Goal: Book appointment/travel/reservation

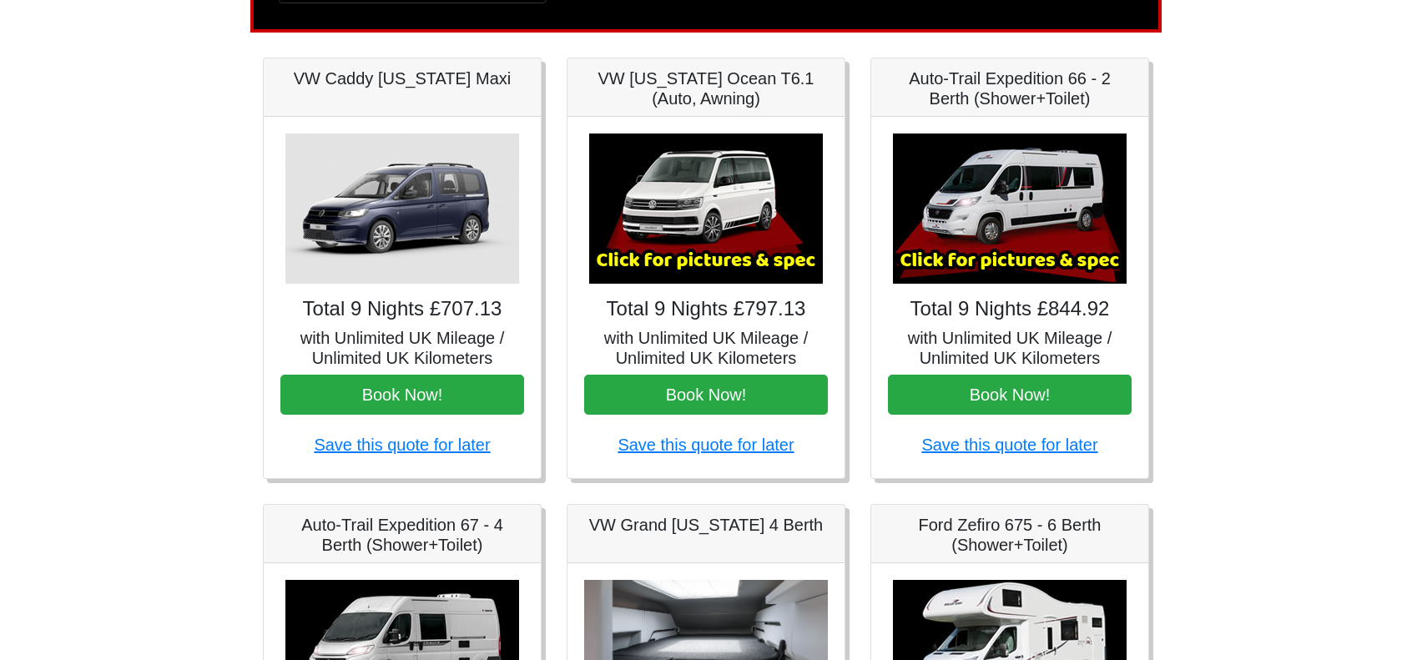
scroll to position [168, 0]
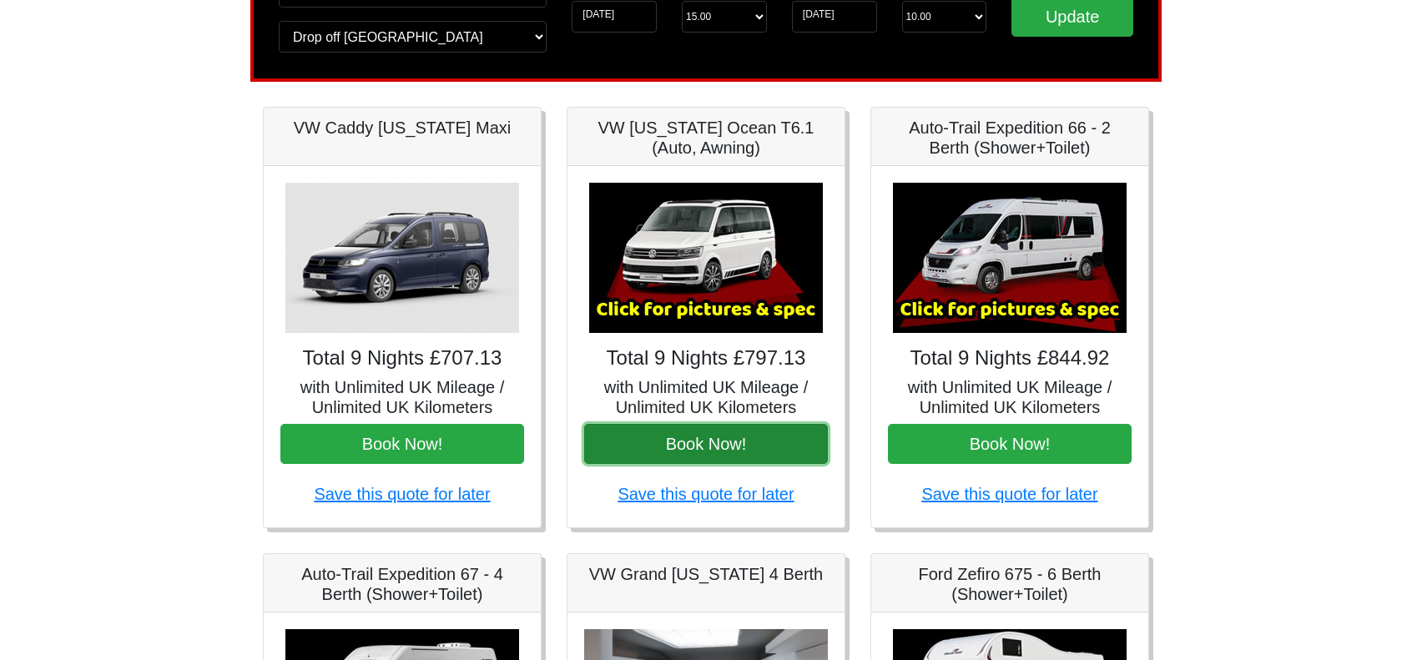
click at [733, 453] on button "Book Now!" at bounding box center [706, 444] width 244 height 40
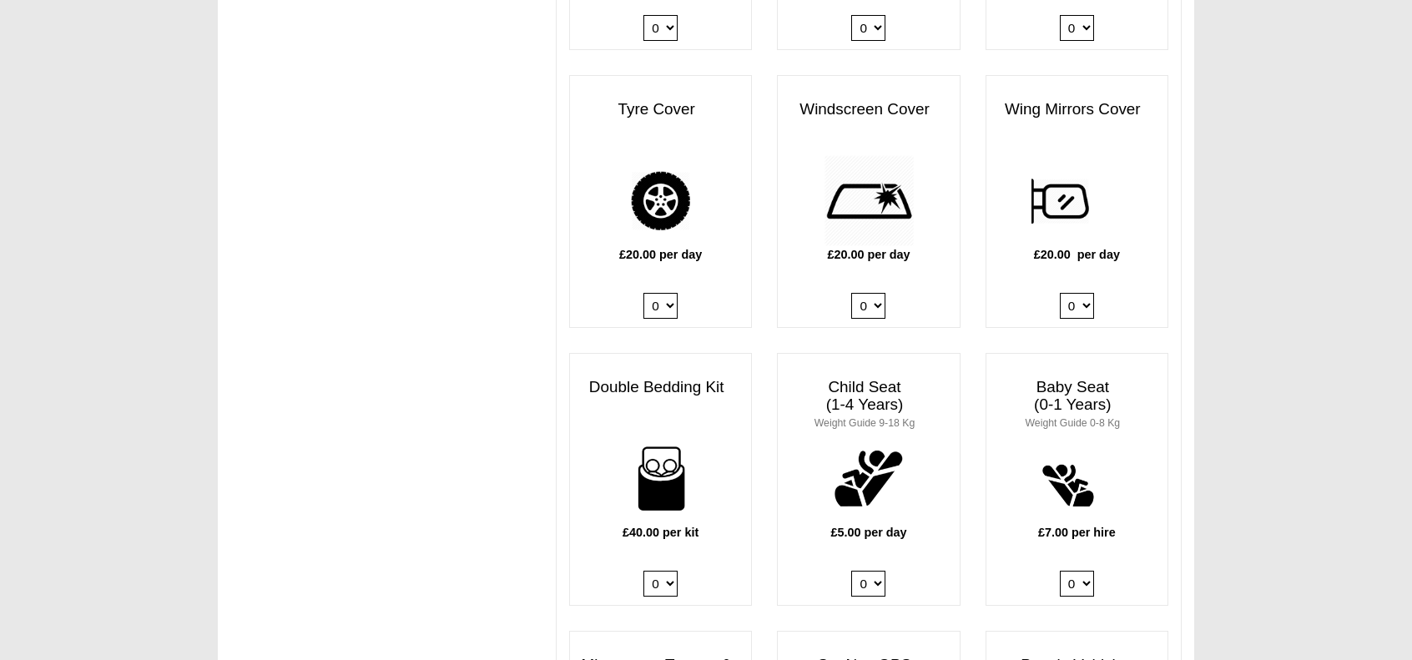
scroll to position [1586, 0]
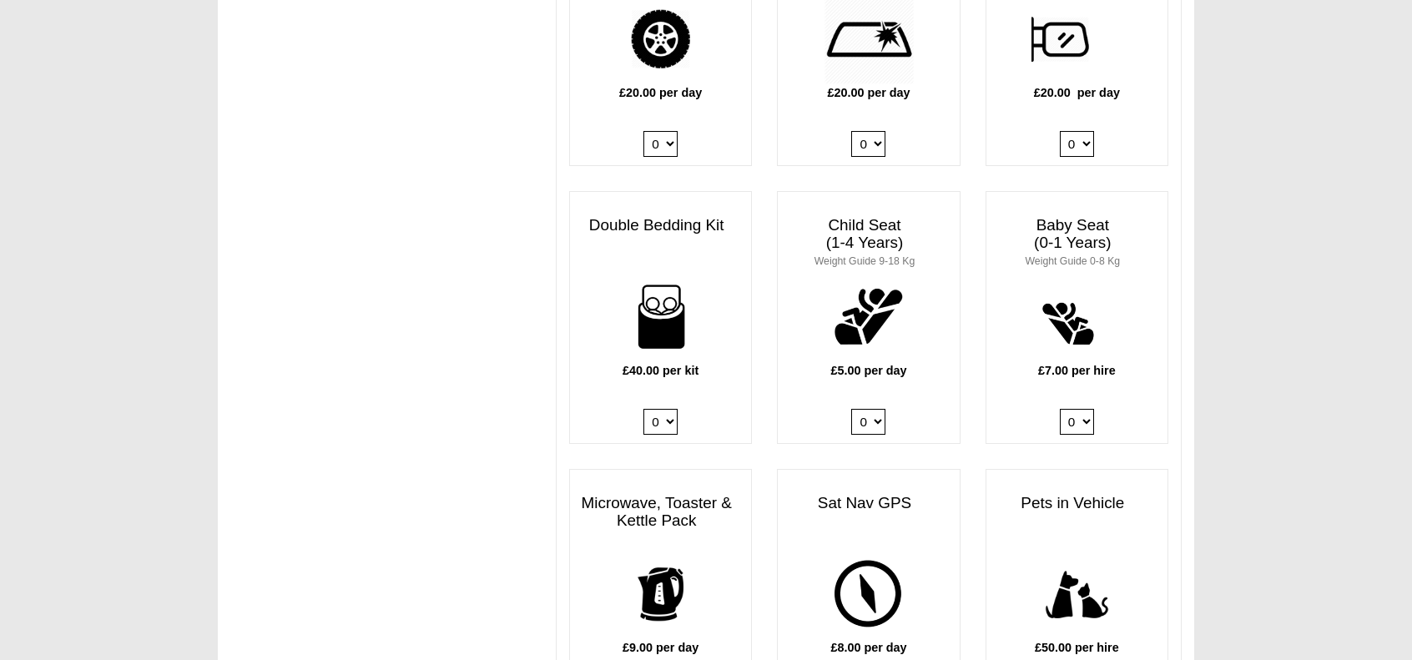
click at [673, 409] on select "0 1 2 3 4" at bounding box center [661, 422] width 34 height 26
select select "Double Bedding Kit x QTY 2 @ 40.00 GBP per kit."
click at [644, 409] on select "0 1 2 3 4" at bounding box center [661, 422] width 34 height 26
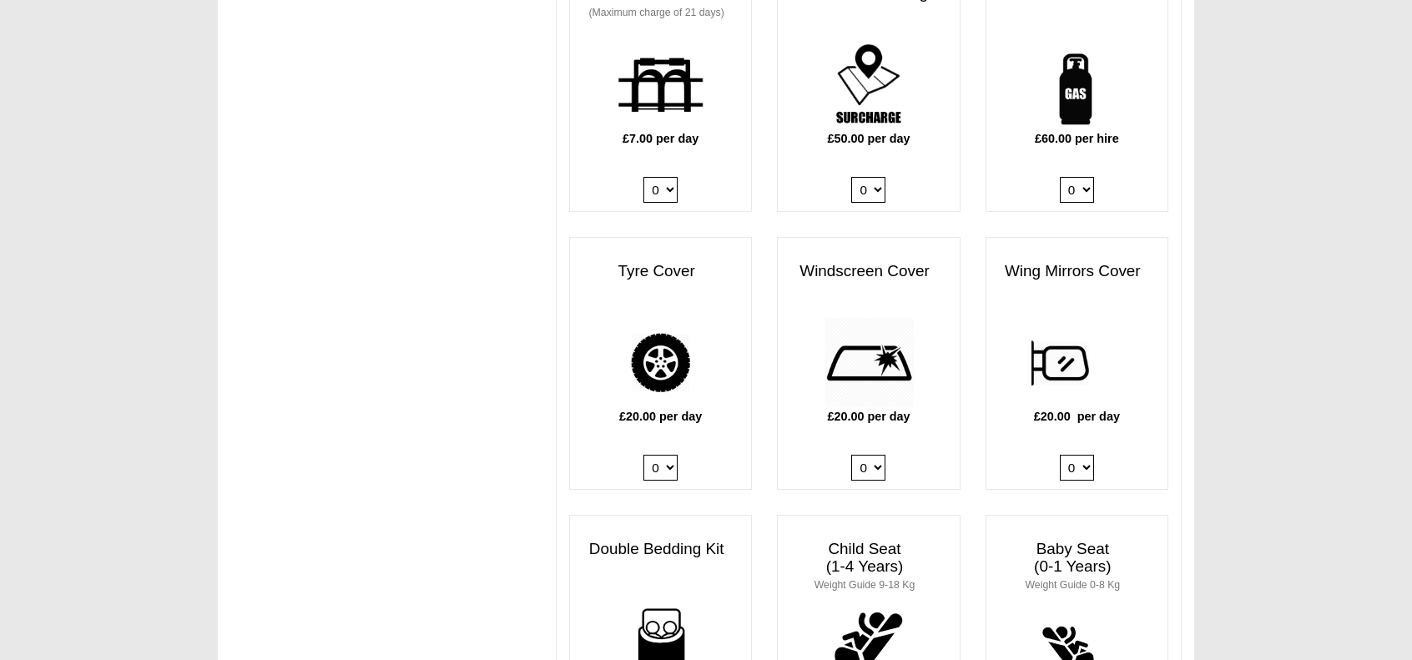
scroll to position [1169, 0]
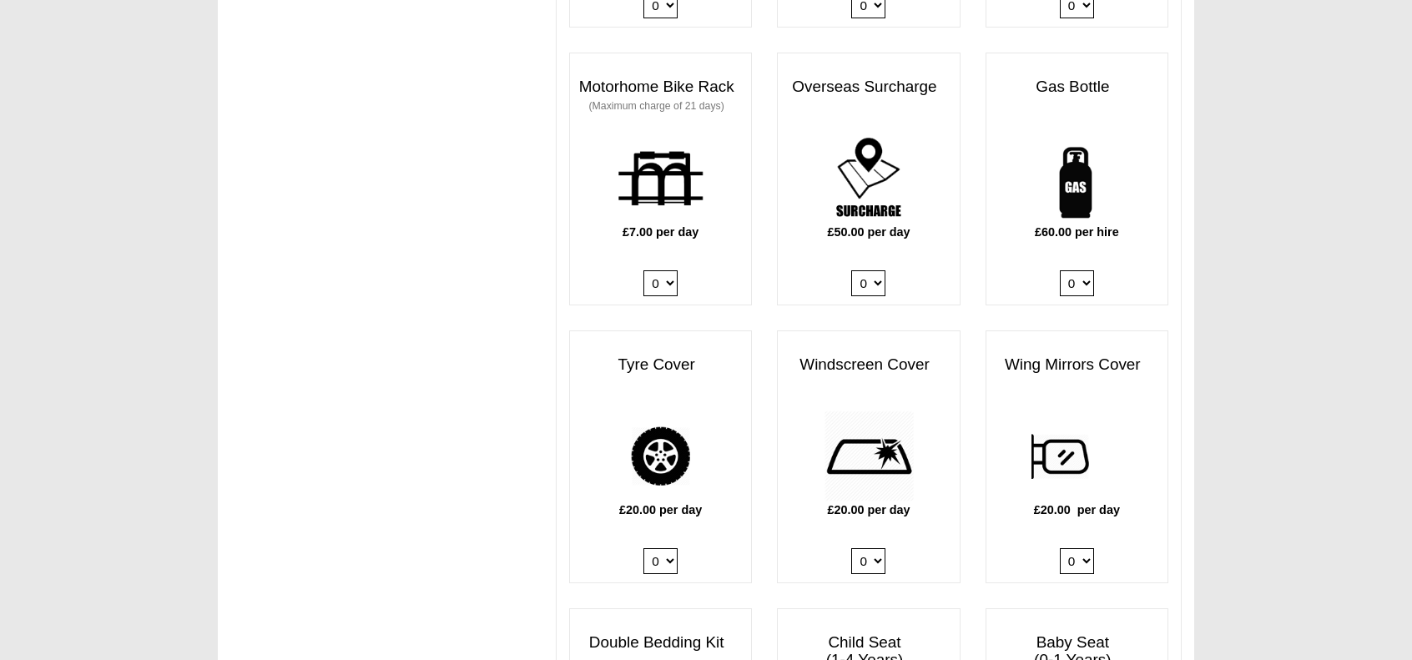
click at [1087, 270] on select "0 1" at bounding box center [1077, 283] width 34 height 26
select select "Gas Bottle x QTY 1 @ 60.00 GBP per hire."
click at [1060, 270] on select "0 1" at bounding box center [1077, 283] width 34 height 26
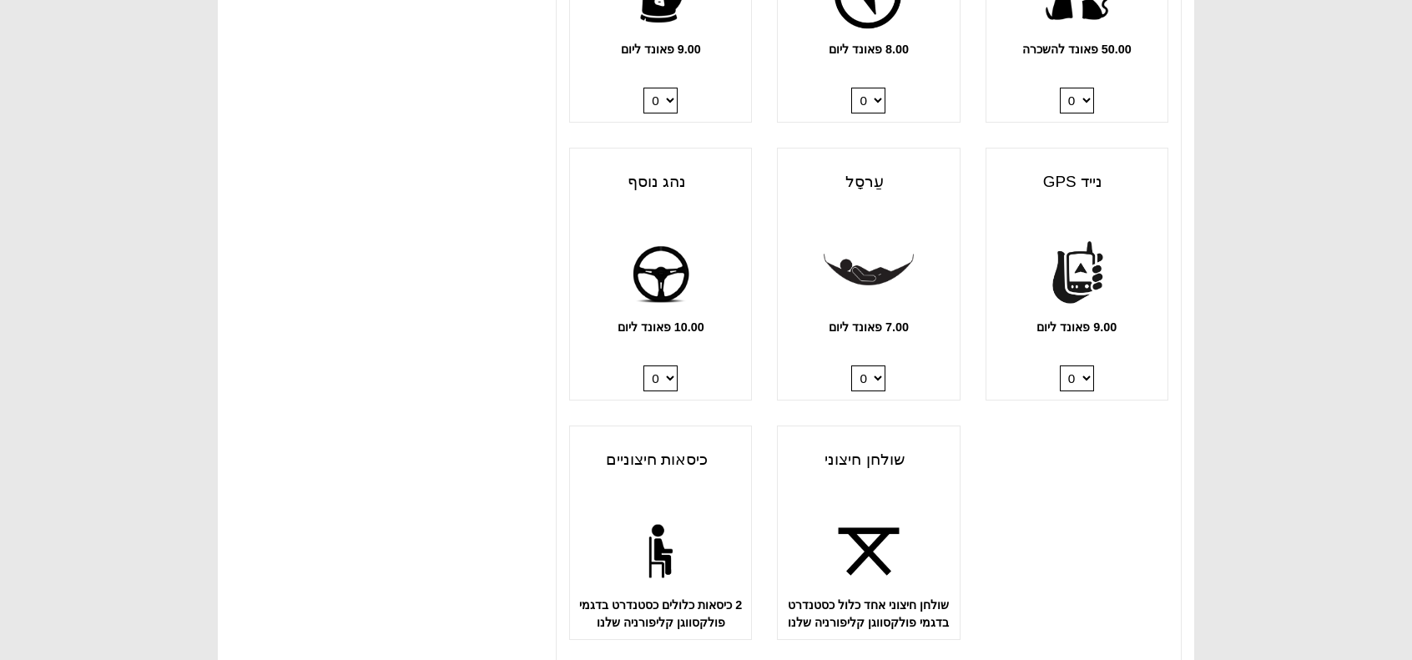
scroll to position [2170, 0]
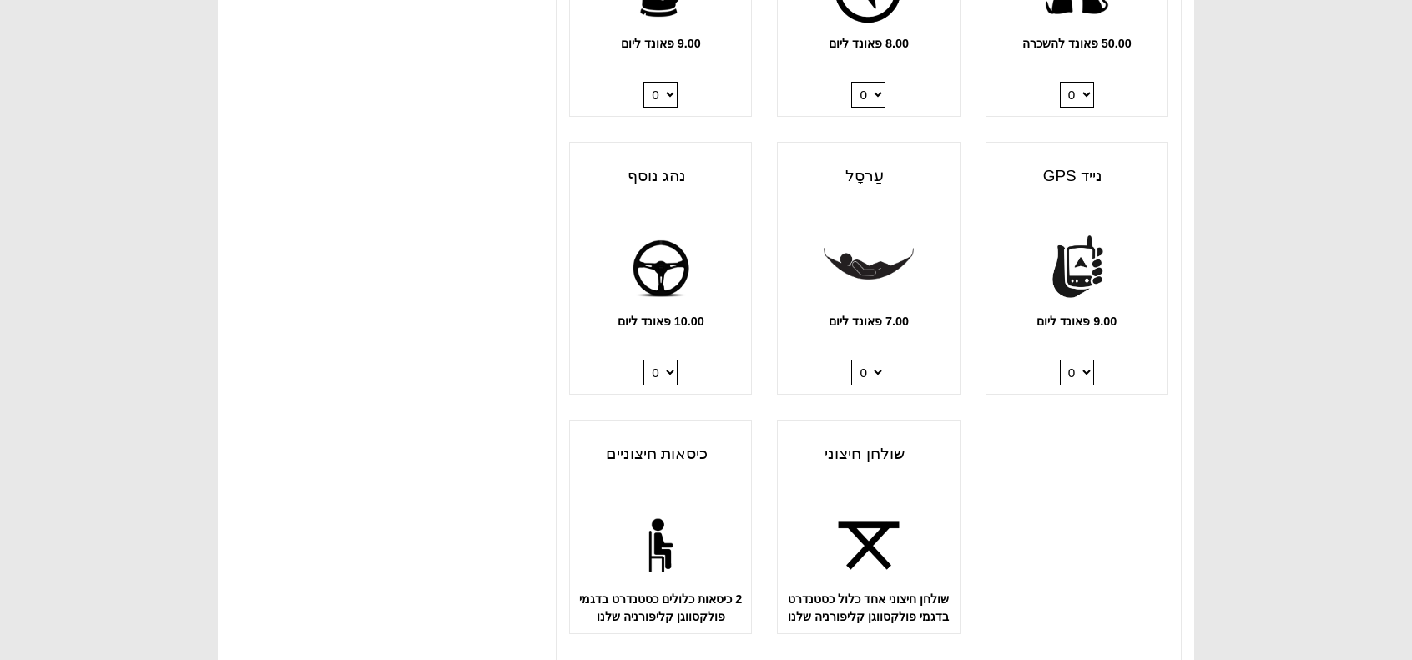
click at [668, 376] on select "0 1" at bounding box center [661, 373] width 34 height 26
select select "Extra Driver x QTY 1 @ 10.00 GBP per day."
click at [644, 360] on select "0 1" at bounding box center [661, 373] width 34 height 26
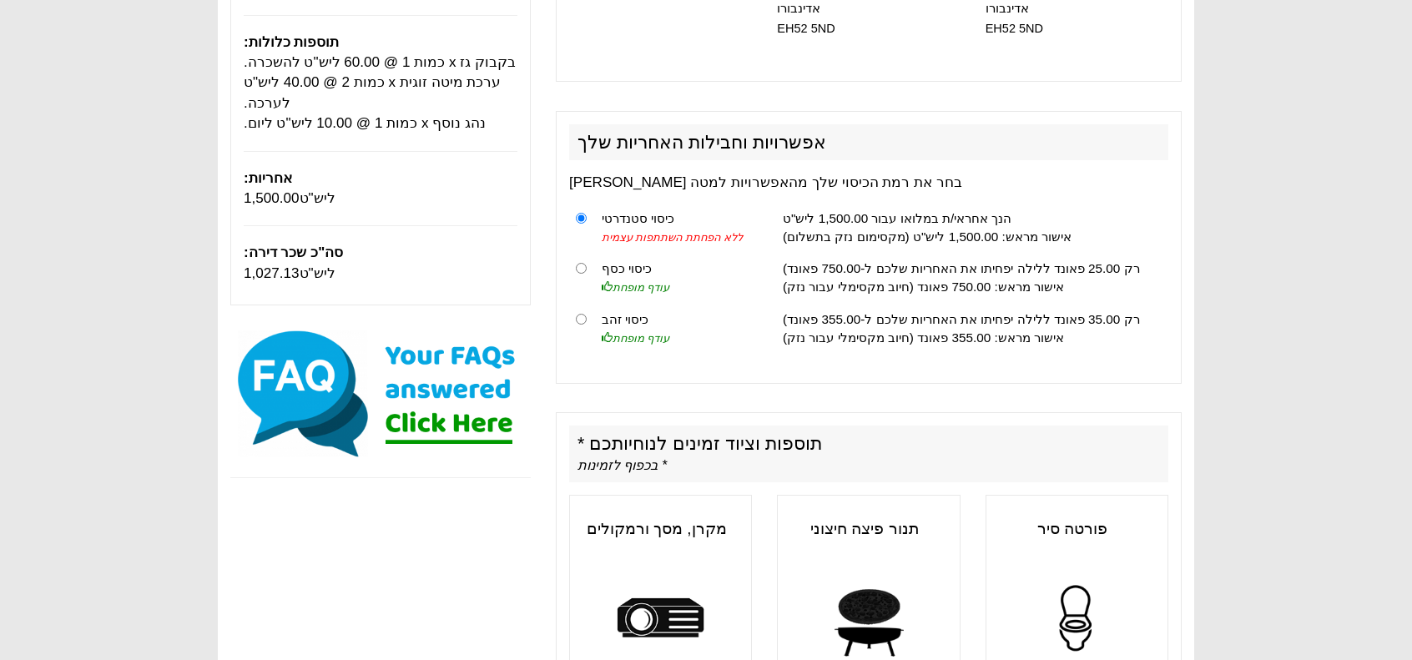
scroll to position [250, 0]
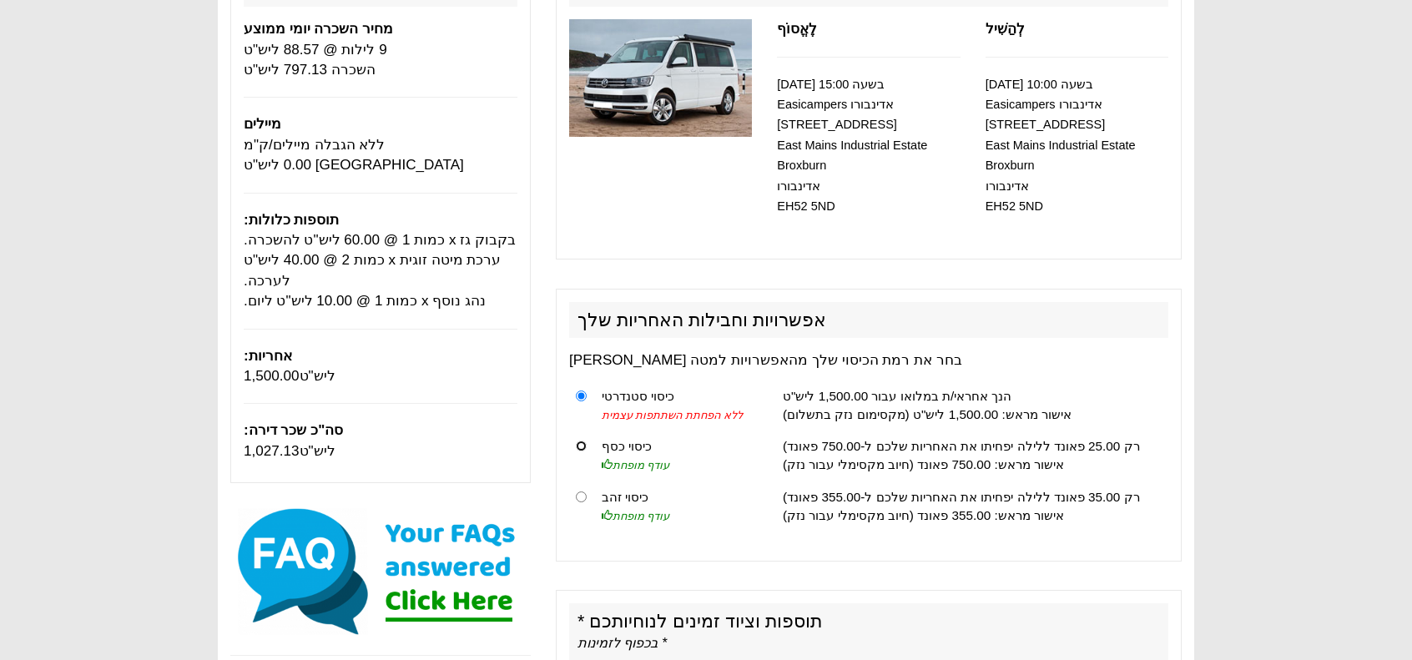
click at [579, 443] on input "radio" at bounding box center [581, 446] width 11 height 11
radio input "true"
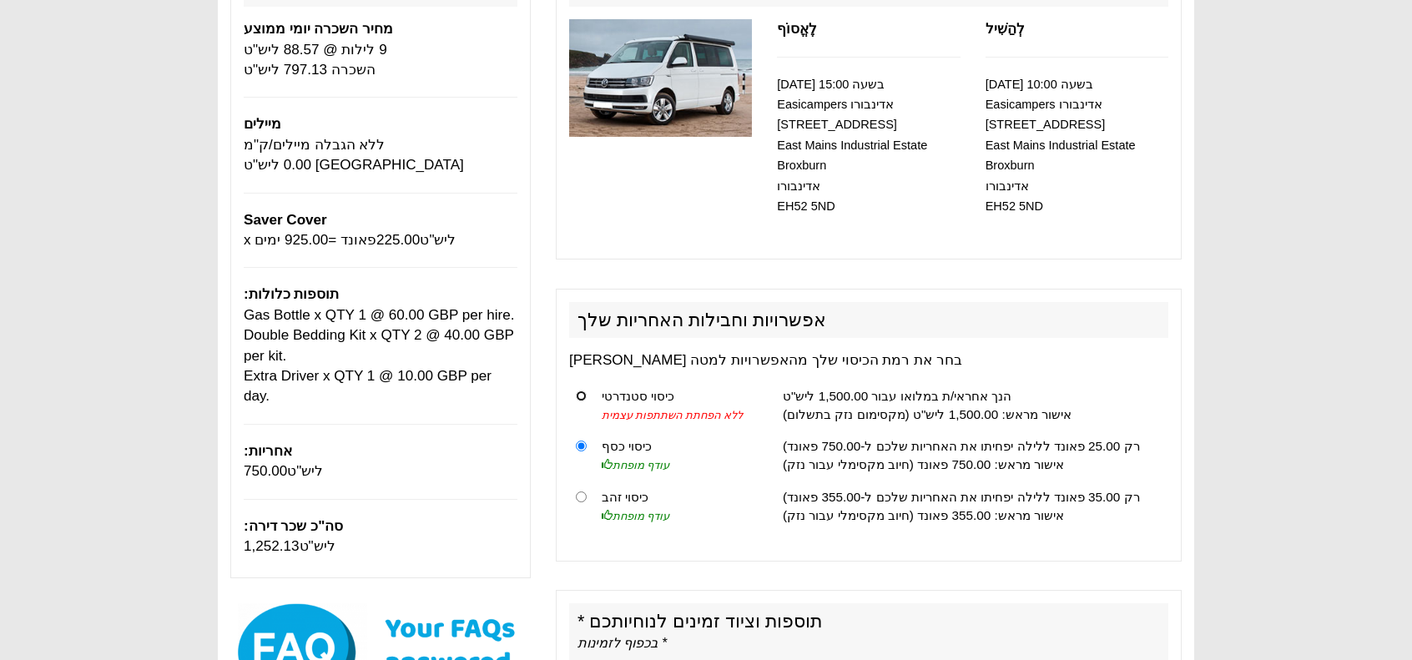
click at [583, 397] on input "radio" at bounding box center [581, 396] width 11 height 11
radio input "true"
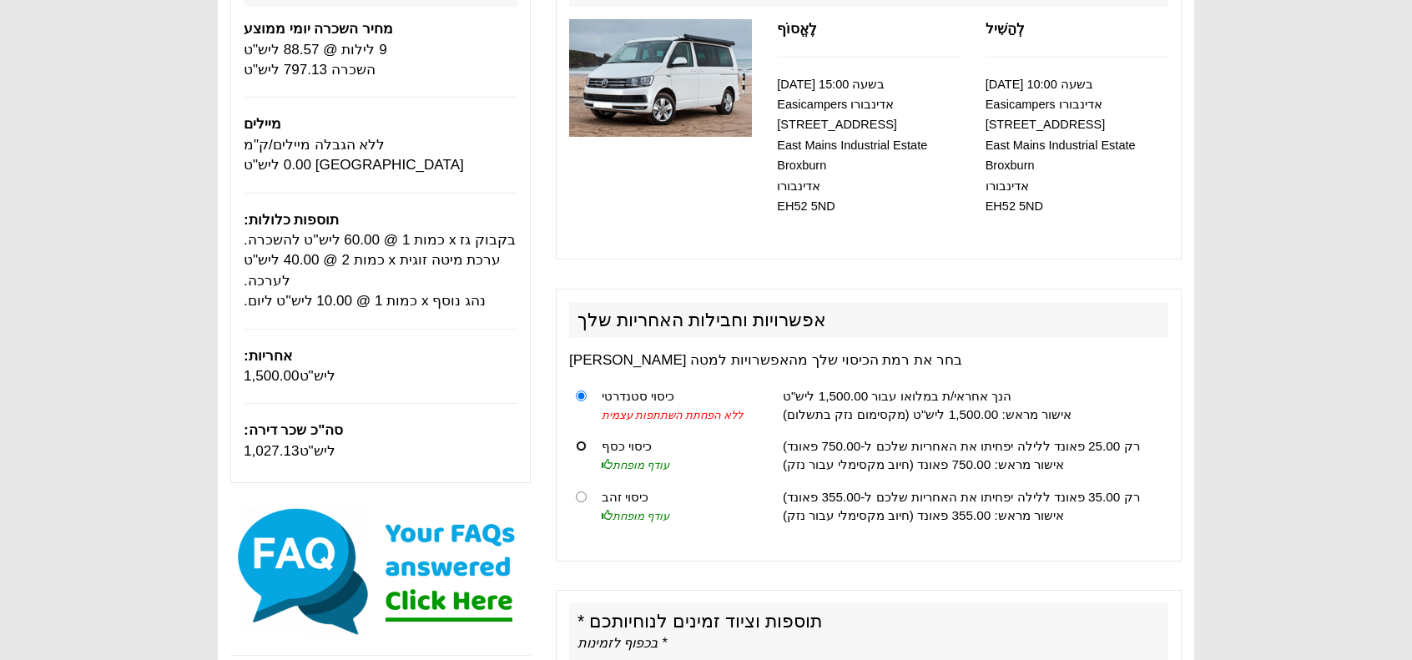
click at [583, 449] on input "radio" at bounding box center [581, 446] width 11 height 11
radio input "true"
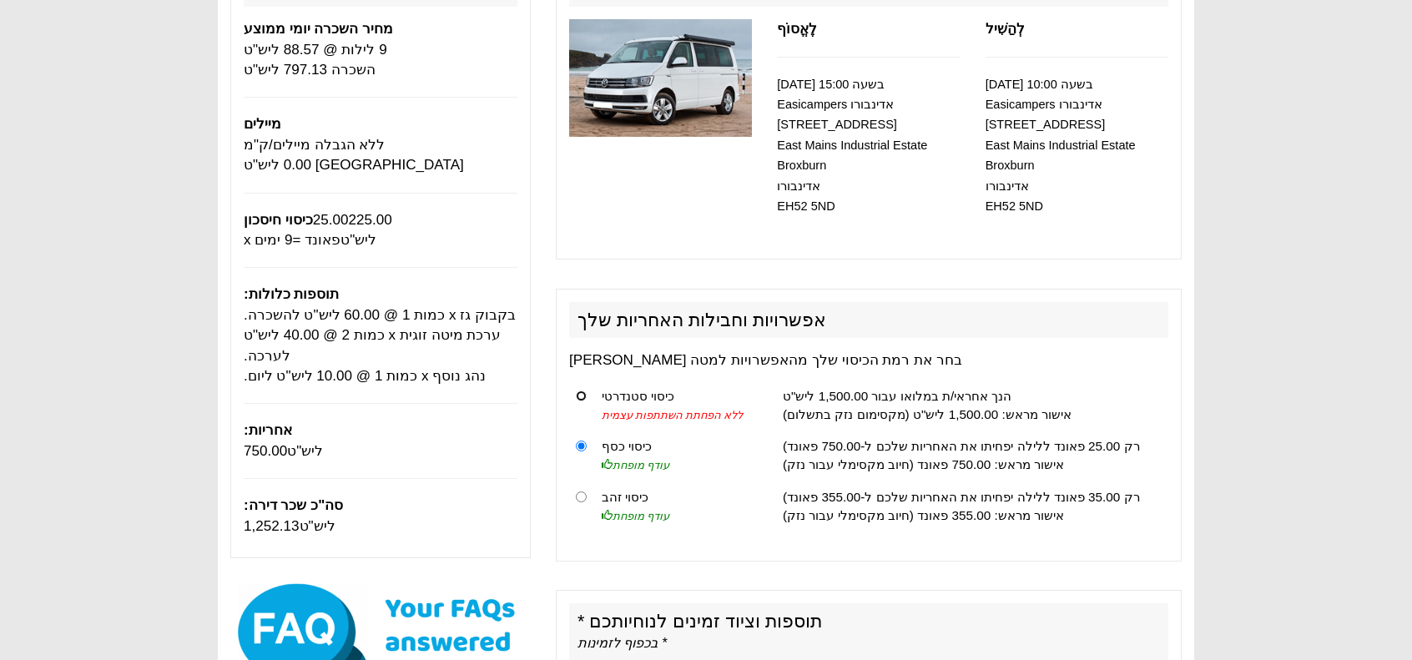
click at [583, 399] on input "radio" at bounding box center [581, 396] width 11 height 11
radio input "true"
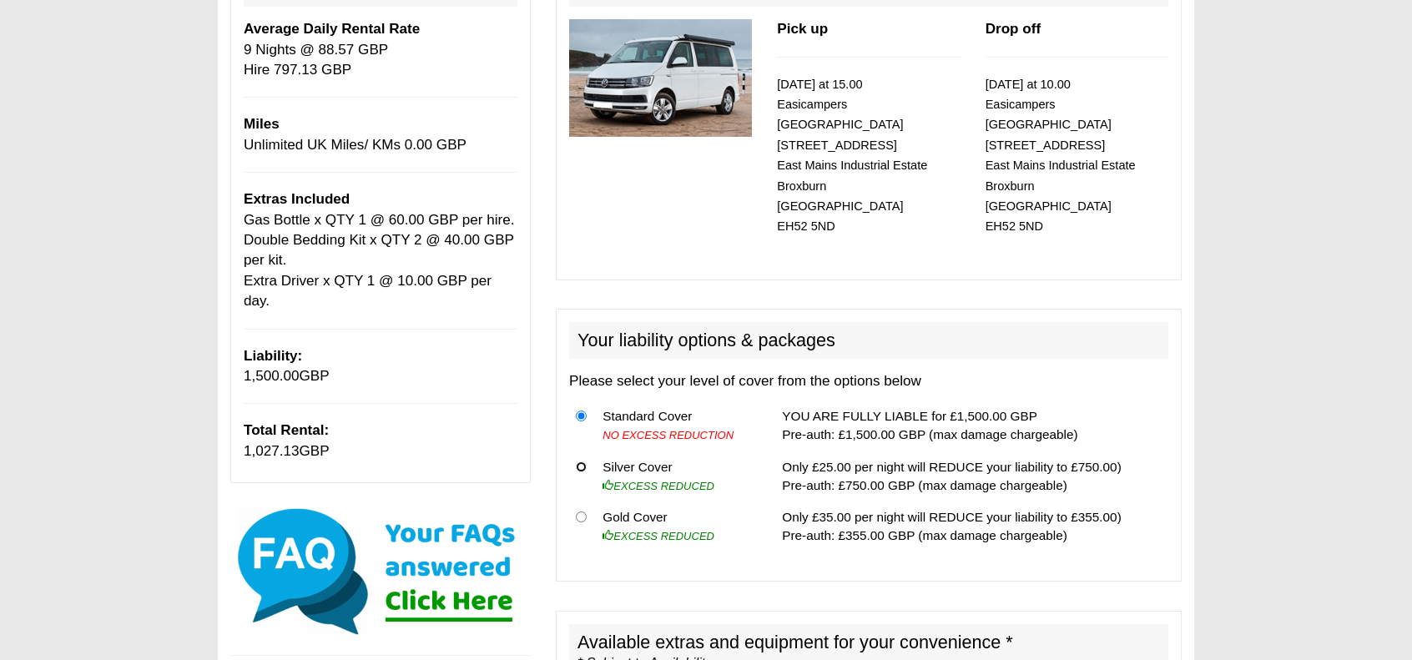
click at [586, 462] on input "radio" at bounding box center [581, 467] width 11 height 11
radio input "true"
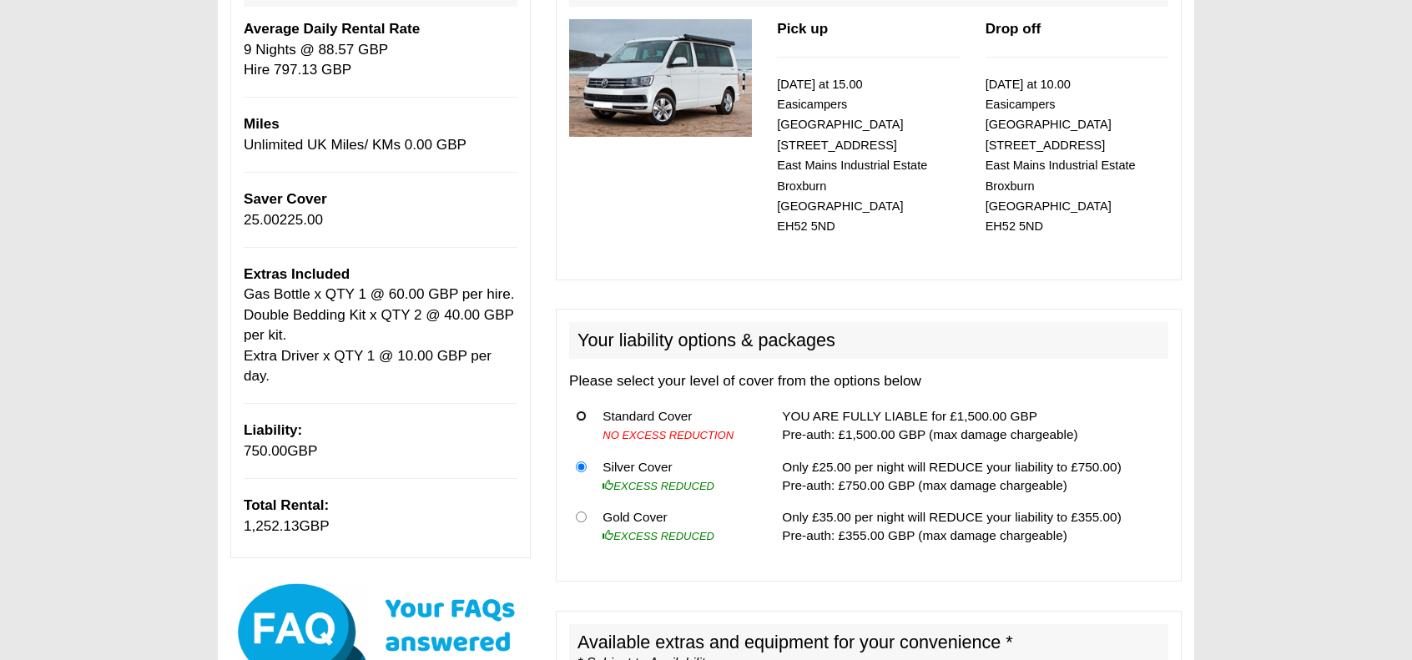
click at [580, 411] on input "radio" at bounding box center [581, 416] width 11 height 11
radio input "true"
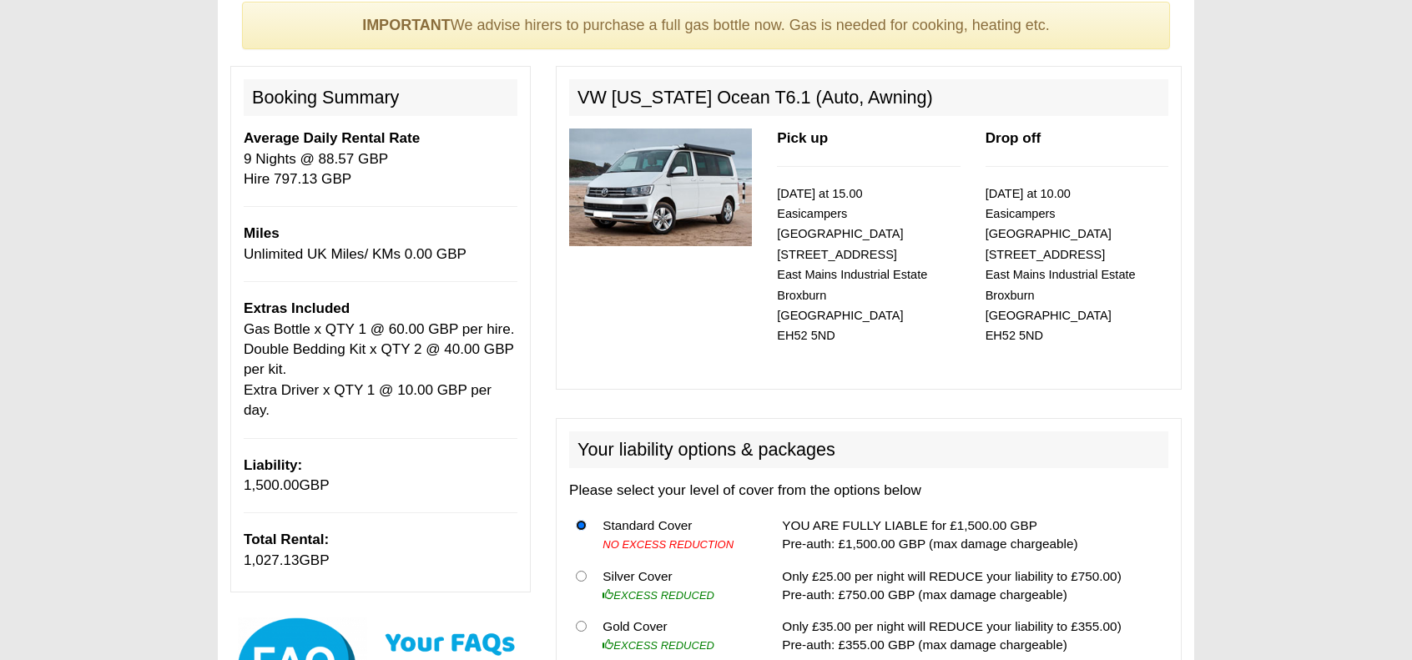
scroll to position [0, 0]
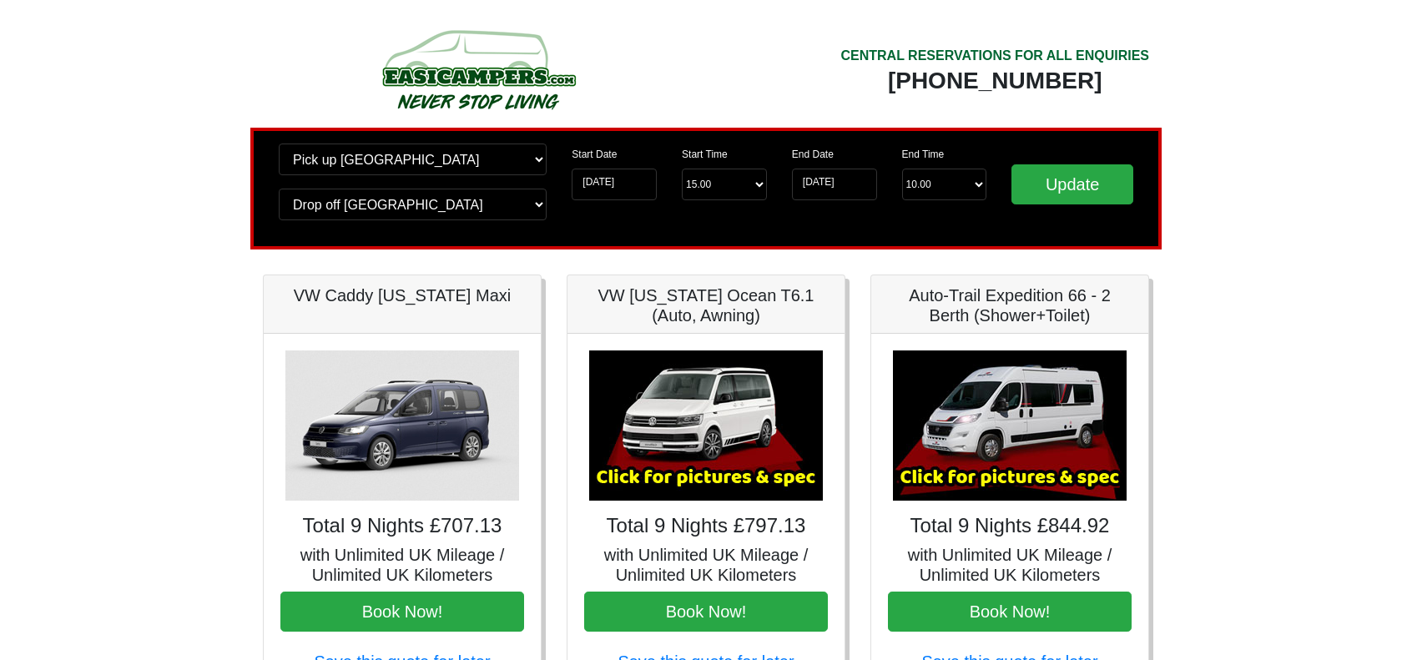
scroll to position [168, 0]
